Goal: Information Seeking & Learning: Learn about a topic

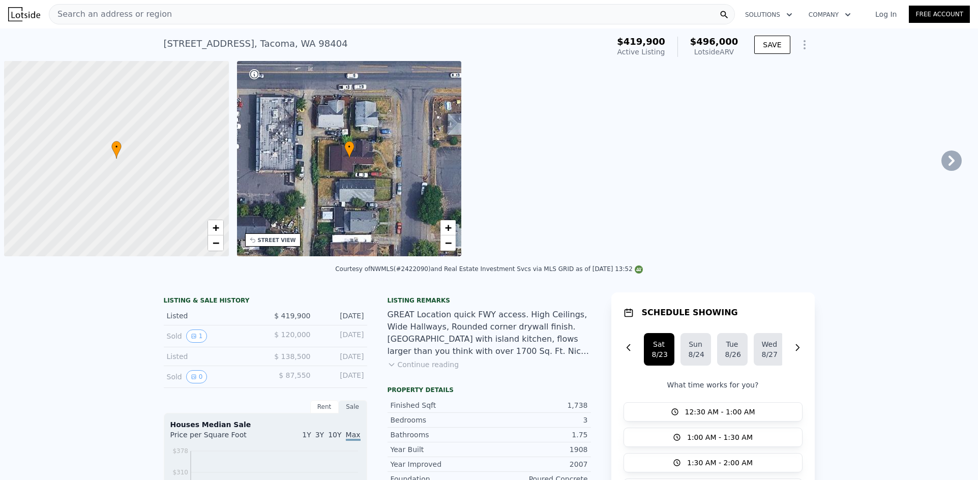
scroll to position [0, 4]
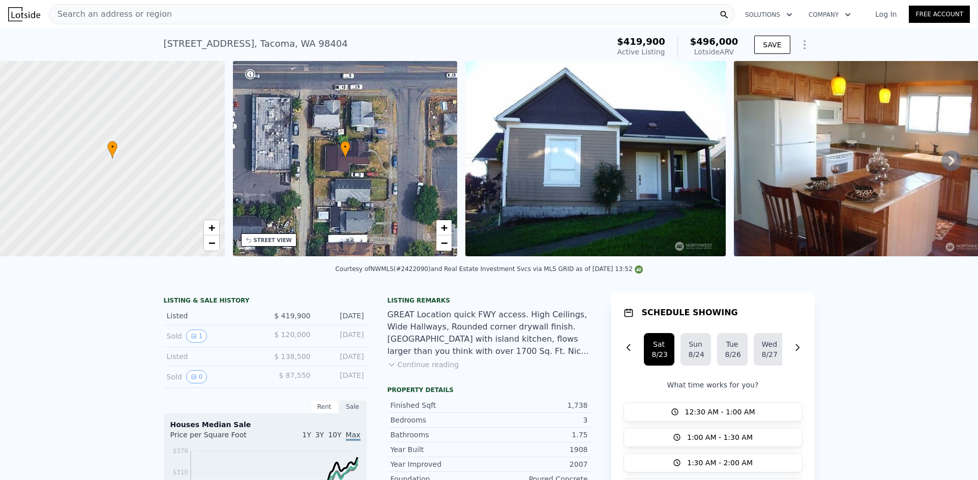
click at [148, 13] on span "Search an address or region" at bounding box center [110, 14] width 123 height 12
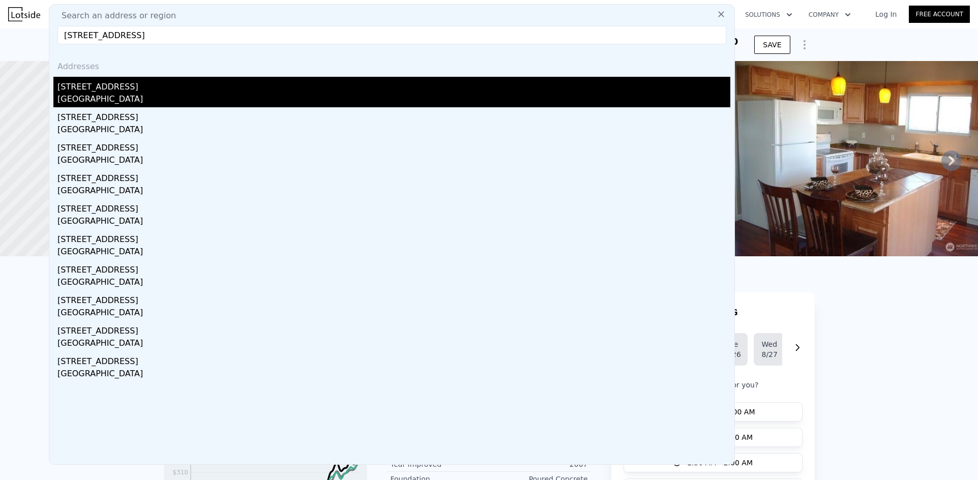
type input "[STREET_ADDRESS]"
click at [229, 95] on div "[GEOGRAPHIC_DATA]" at bounding box center [393, 100] width 673 height 14
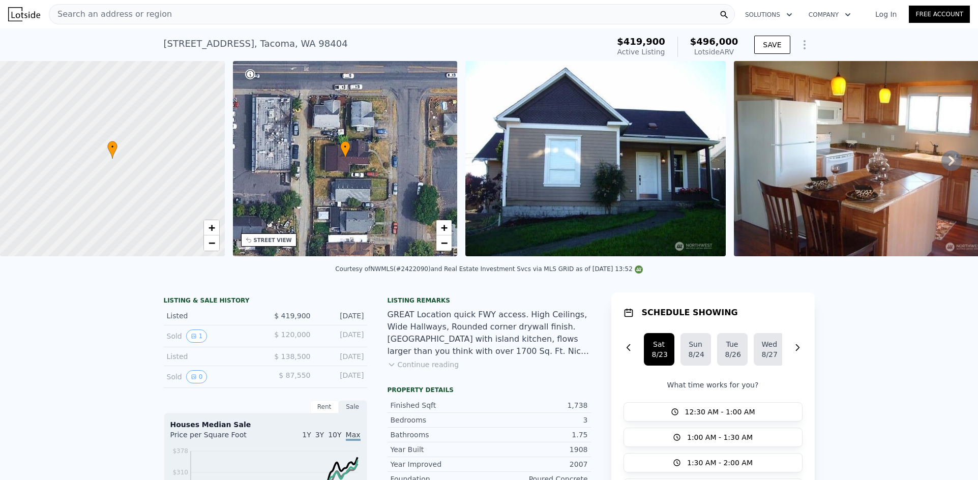
type input "4"
type input "2"
type input "970"
type input "1510"
type input "7465"
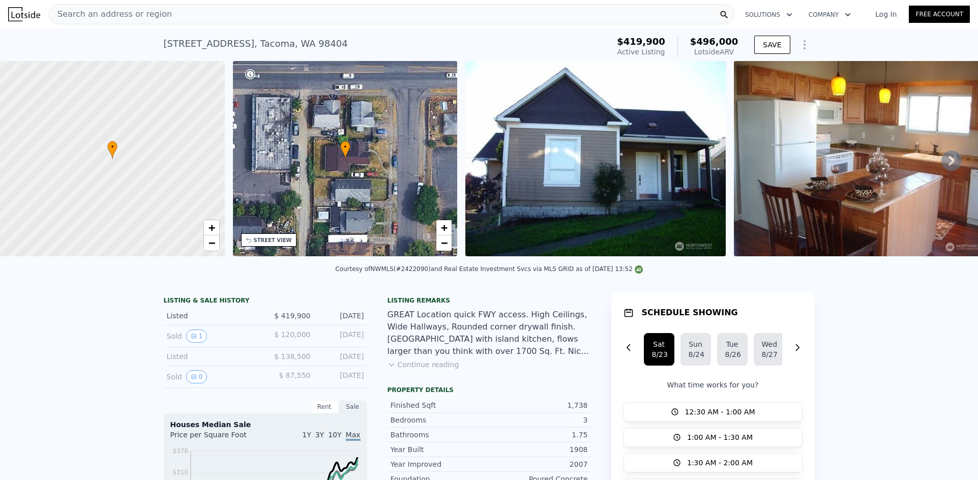
type input "10350"
type input "$ 610,000"
type input "5"
type input "$ 59,904"
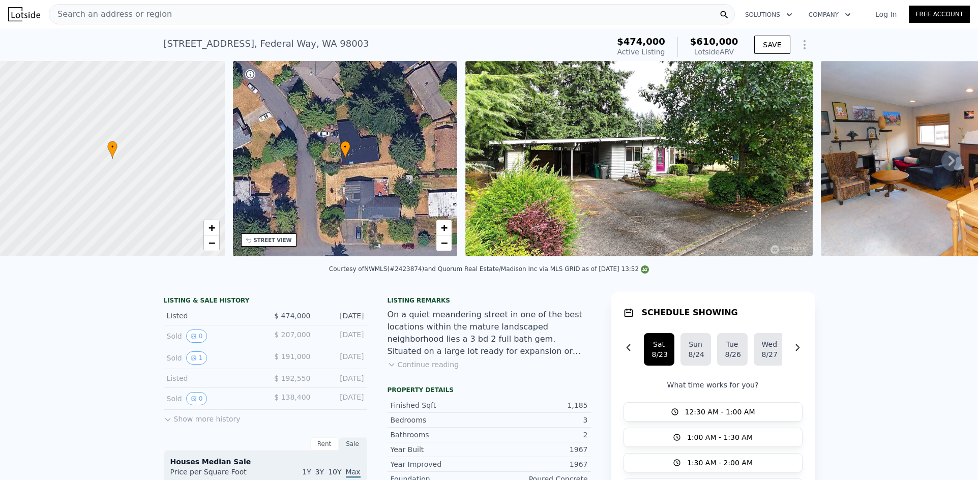
click at [175, 15] on div "Search an address or region" at bounding box center [392, 14] width 686 height 20
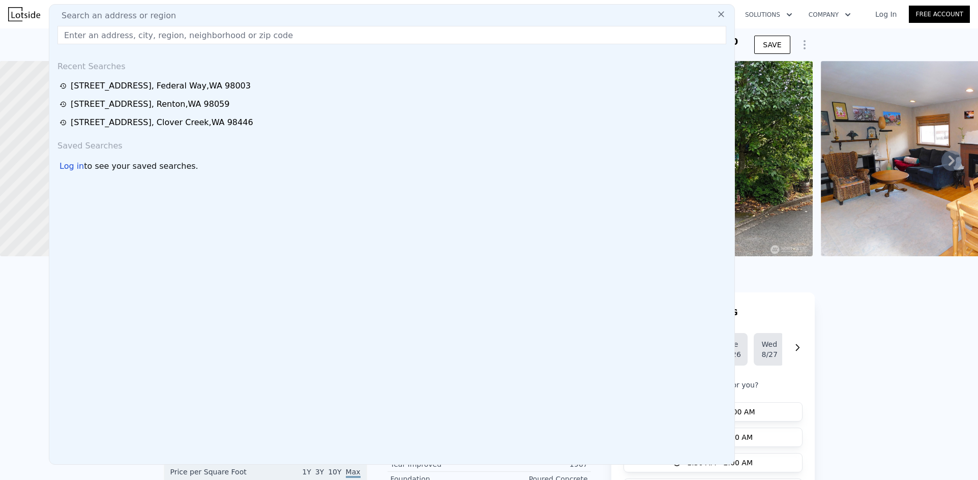
click at [149, 38] on input "text" at bounding box center [391, 35] width 669 height 18
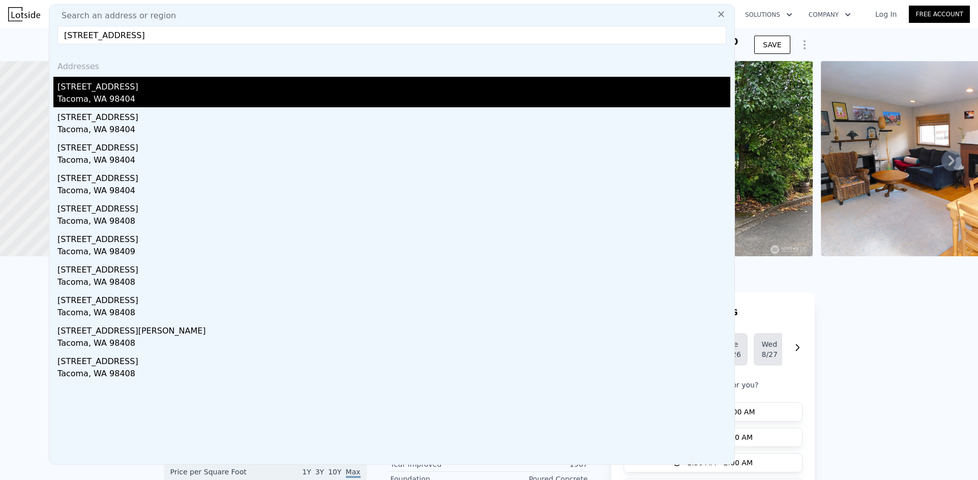
type input "[STREET_ADDRESS]"
click at [104, 83] on div "[STREET_ADDRESS]" at bounding box center [393, 85] width 673 height 16
